Goal: Use online tool/utility: Utilize a website feature to perform a specific function

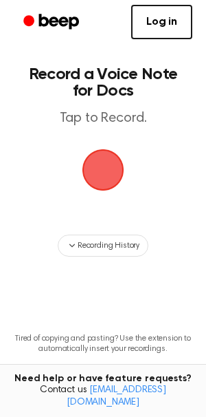
click at [99, 167] on span "button" at bounding box center [102, 169] width 75 height 75
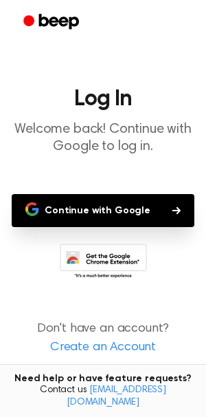
click at [113, 205] on button "Continue with Google" at bounding box center [103, 210] width 183 height 33
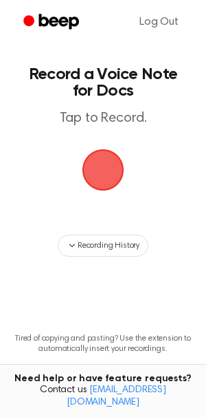
click at [101, 172] on span "button" at bounding box center [103, 169] width 47 height 47
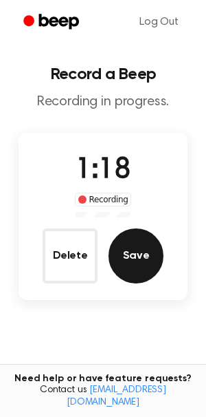
click at [140, 265] on button "Save" at bounding box center [136, 255] width 55 height 55
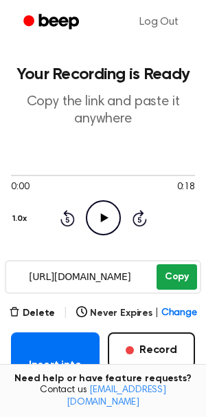
click at [174, 270] on button "Copy" at bounding box center [177, 276] width 41 height 25
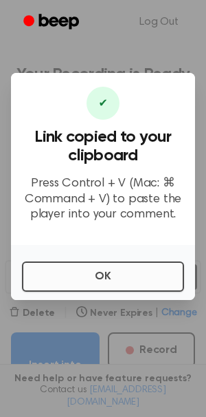
click at [85, 277] on button "OK" at bounding box center [103, 276] width 162 height 30
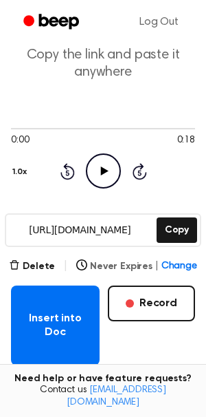
scroll to position [48, 0]
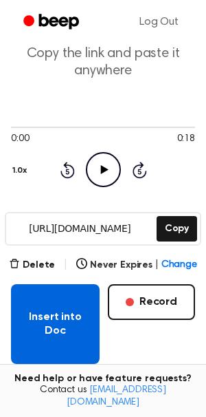
click at [74, 324] on button "Insert into Doc" at bounding box center [55, 324] width 89 height 80
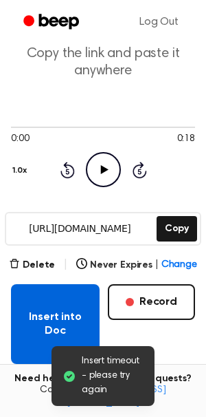
click at [38, 296] on button "Insert into Doc" at bounding box center [55, 324] width 89 height 80
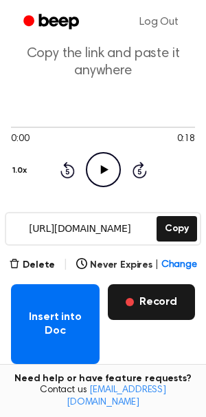
click at [146, 300] on button "Record" at bounding box center [151, 302] width 87 height 36
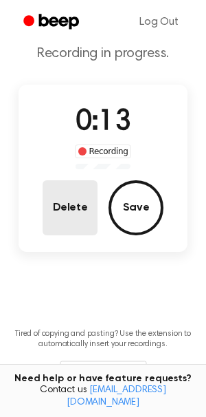
click at [92, 211] on button "Delete" at bounding box center [70, 207] width 55 height 55
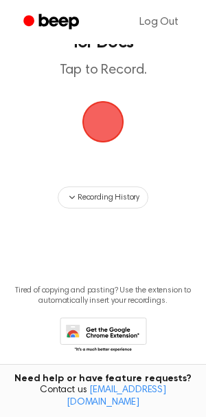
click at [102, 129] on span "button" at bounding box center [103, 122] width 45 height 45
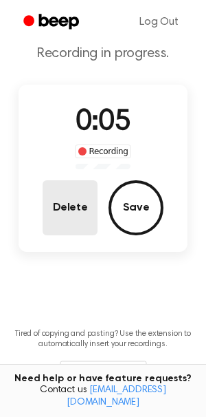
click at [91, 210] on button "Delete" at bounding box center [70, 207] width 55 height 55
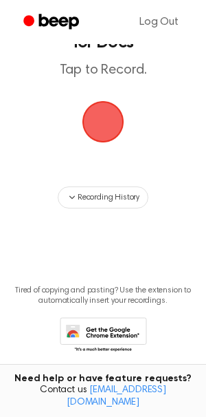
click at [110, 125] on span "button" at bounding box center [103, 122] width 42 height 42
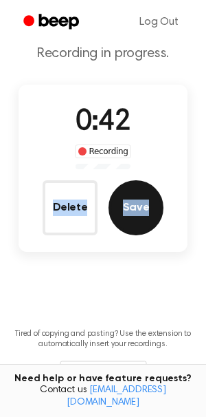
click at [131, 205] on button "Save" at bounding box center [136, 207] width 55 height 55
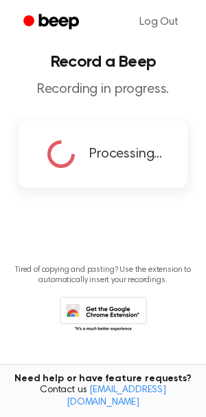
scroll to position [12, 0]
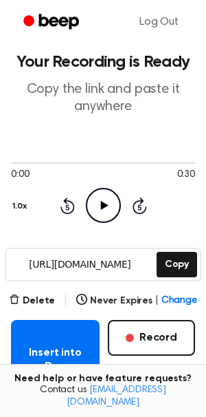
click at [57, 300] on div "Delete | Never Expires | Change" at bounding box center [103, 300] width 188 height 16
click at [39, 298] on button "Delete" at bounding box center [32, 301] width 46 height 14
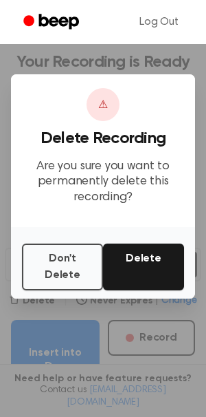
click at [137, 262] on button "Delete" at bounding box center [143, 266] width 81 height 47
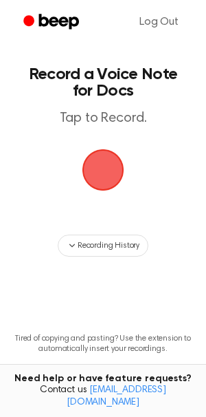
scroll to position [12, 0]
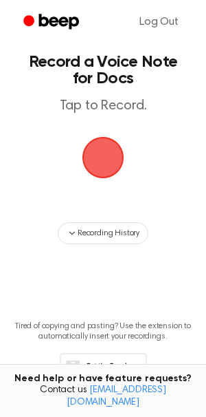
click at [101, 155] on span "button" at bounding box center [103, 157] width 77 height 77
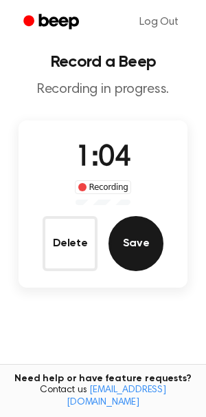
click at [140, 241] on button "Save" at bounding box center [136, 243] width 55 height 55
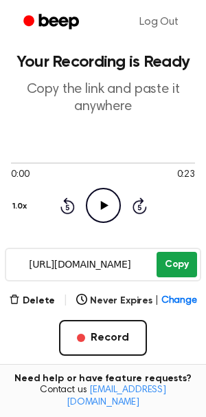
click at [181, 256] on button "Copy" at bounding box center [177, 264] width 41 height 25
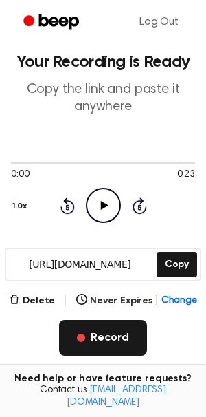
click at [85, 333] on button "Record" at bounding box center [102, 338] width 87 height 36
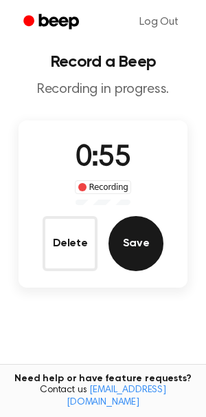
click at [130, 230] on button "Save" at bounding box center [136, 243] width 55 height 55
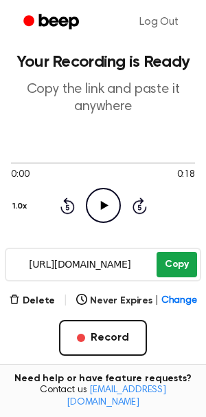
click at [178, 260] on button "Copy" at bounding box center [177, 264] width 41 height 25
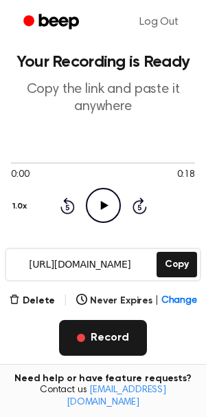
click at [101, 334] on button "Record" at bounding box center [102, 338] width 87 height 36
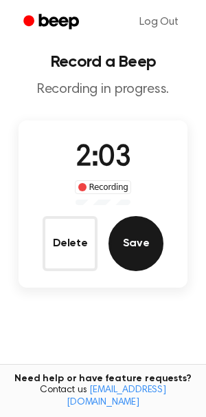
click at [132, 246] on button "Save" at bounding box center [136, 243] width 55 height 55
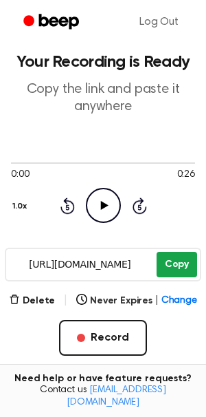
click at [190, 261] on button "Copy" at bounding box center [177, 264] width 41 height 25
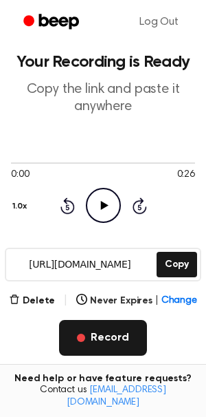
click at [105, 335] on button "Record" at bounding box center [102, 338] width 87 height 36
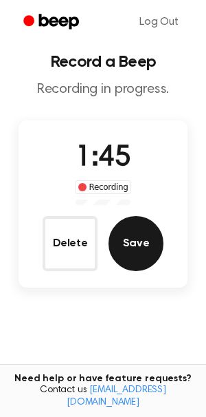
click at [124, 250] on button "Save" at bounding box center [136, 243] width 55 height 55
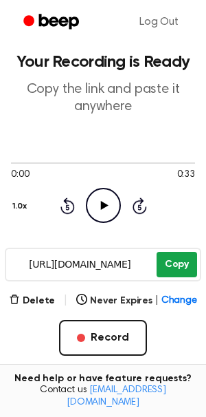
click at [168, 266] on button "Copy" at bounding box center [177, 264] width 41 height 25
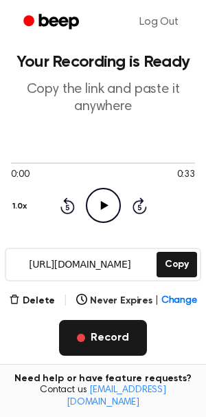
click at [115, 332] on button "Record" at bounding box center [102, 338] width 87 height 36
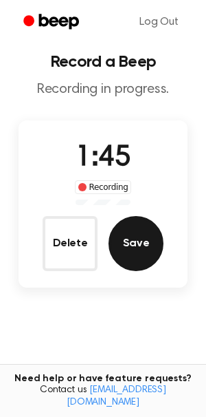
click at [134, 256] on button "Save" at bounding box center [136, 243] width 55 height 55
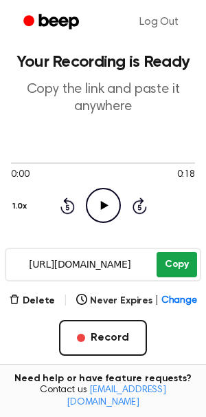
click at [172, 257] on button "Copy" at bounding box center [177, 264] width 41 height 25
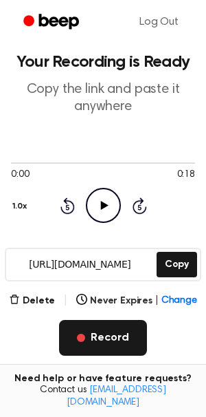
click at [102, 336] on button "Record" at bounding box center [102, 338] width 87 height 36
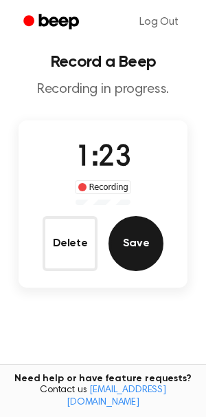
click at [142, 240] on button "Save" at bounding box center [136, 243] width 55 height 55
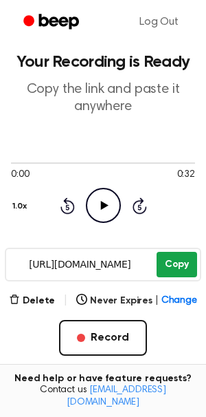
click at [179, 263] on button "Copy" at bounding box center [177, 264] width 41 height 25
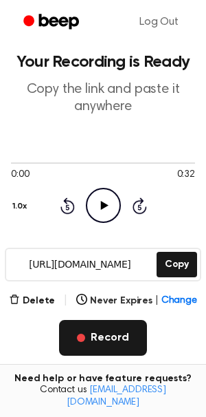
click at [119, 339] on button "Record" at bounding box center [102, 338] width 87 height 36
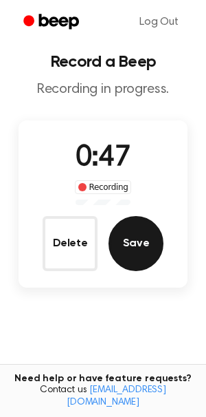
click at [148, 247] on button "Save" at bounding box center [136, 243] width 55 height 55
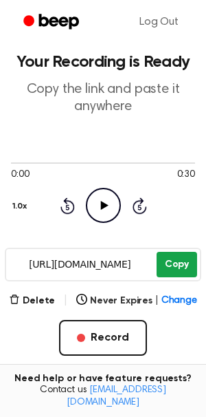
click at [178, 258] on button "Copy" at bounding box center [177, 264] width 41 height 25
